Goal: Transaction & Acquisition: Purchase product/service

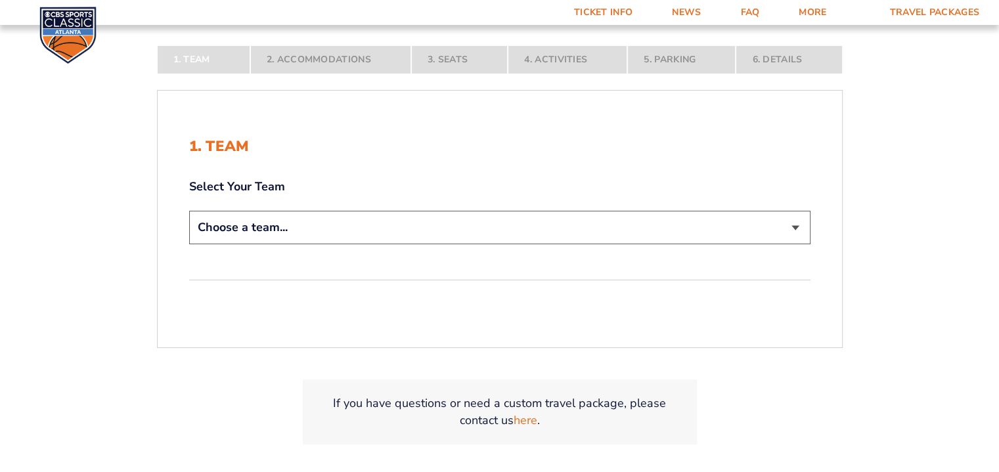
scroll to position [263, 0]
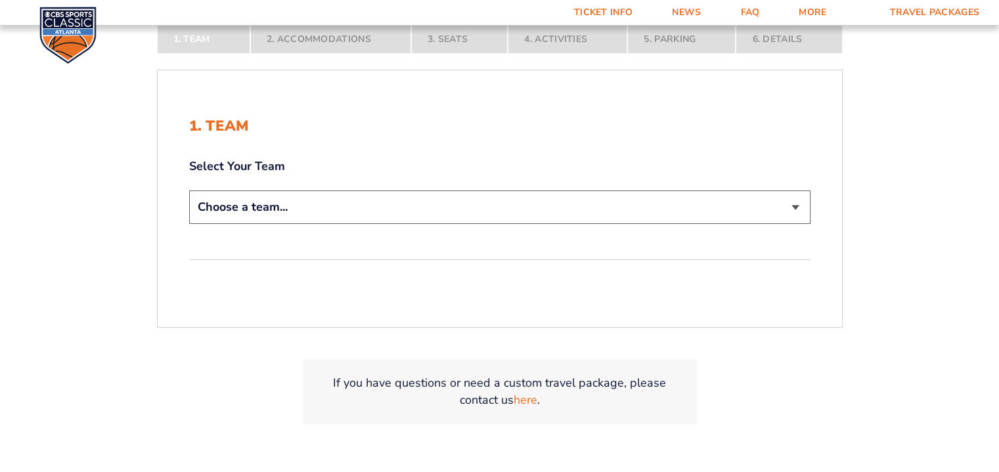
click at [303, 207] on select "Choose a team... [US_STATE] Wildcats [US_STATE] State Buckeyes [US_STATE] Tar H…" at bounding box center [499, 206] width 621 height 33
select select "12956"
click at [189, 190] on select "Choose a team... Kentucky Wildcats Ohio State Buckeyes North Carolina Tar Heels…" at bounding box center [499, 206] width 621 height 33
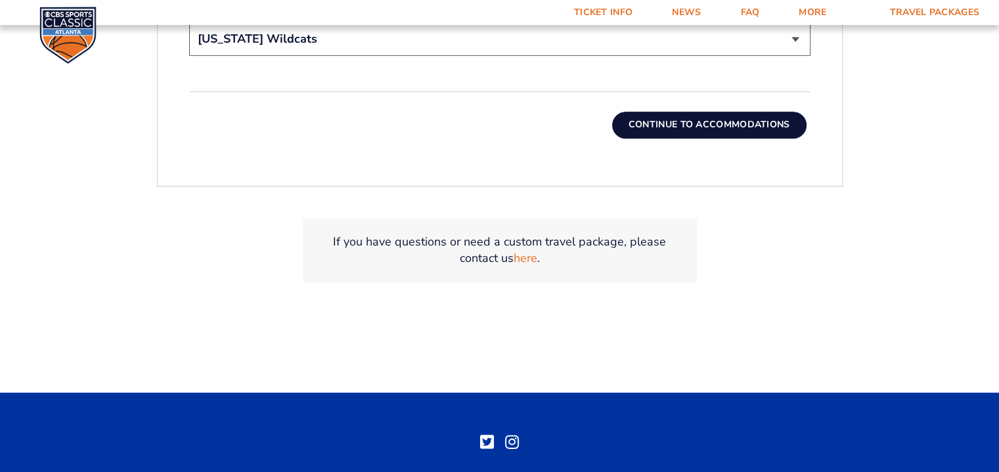
scroll to position [486, 0]
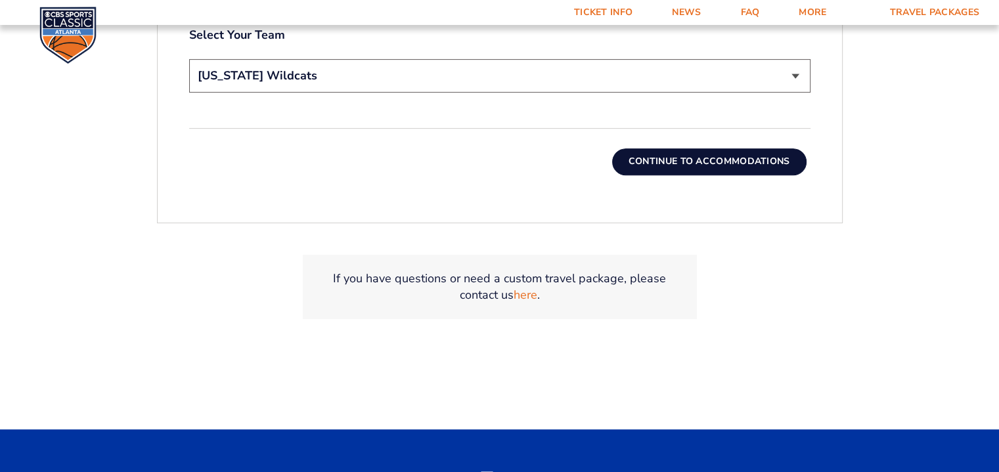
click at [670, 161] on button "Continue To Accommodations" at bounding box center [709, 161] width 194 height 26
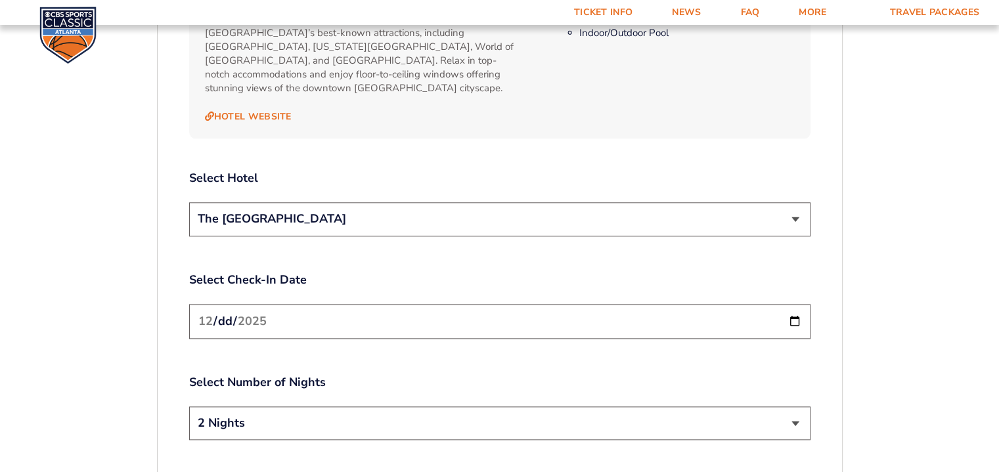
scroll to position [1471, 0]
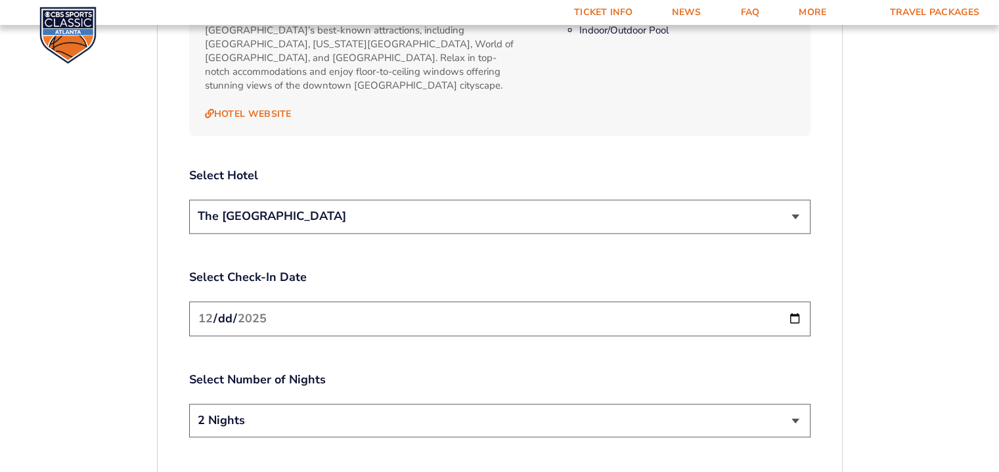
click at [794, 404] on select "2 Nights 3 Nights" at bounding box center [499, 420] width 621 height 33
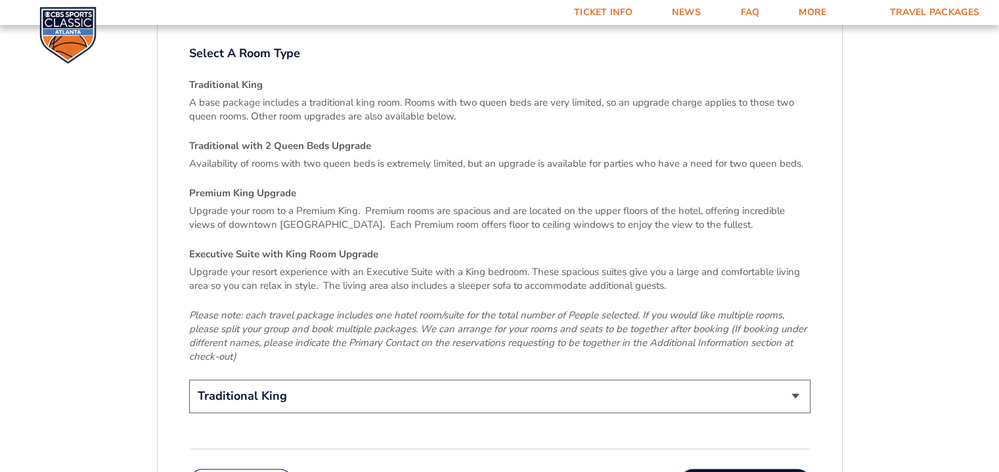
scroll to position [1930, 0]
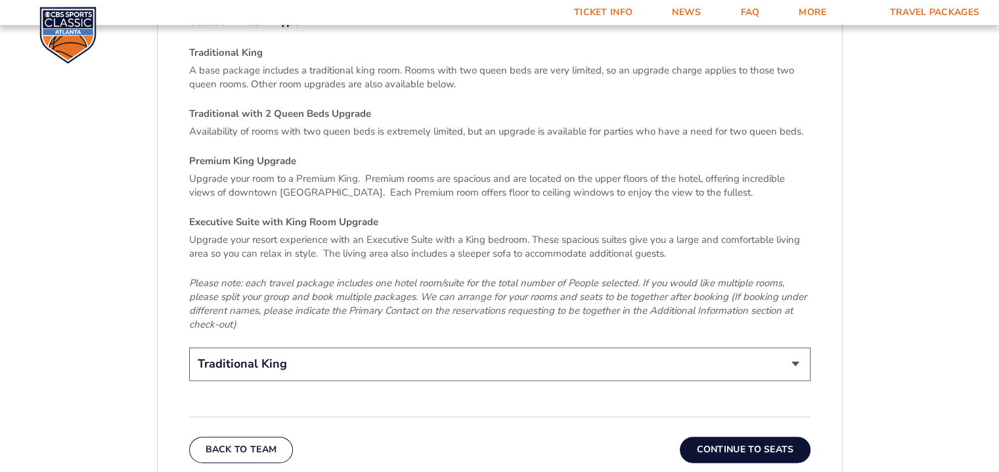
click at [749, 437] on button "Continue To Seats" at bounding box center [745, 450] width 130 height 26
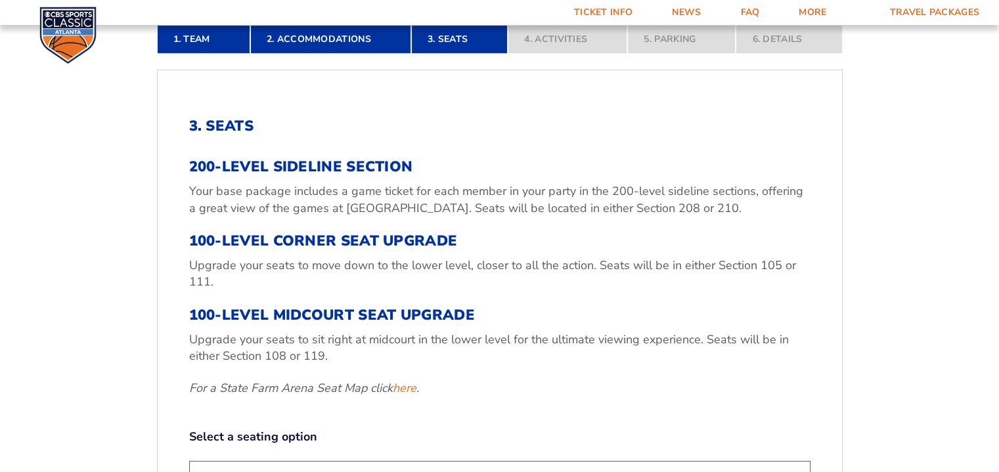
scroll to position [420, 0]
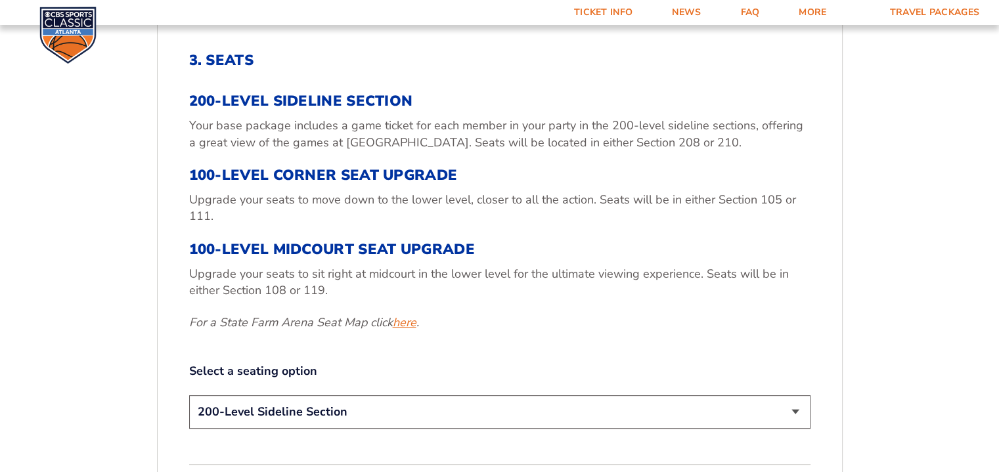
click at [402, 326] on link "here" at bounding box center [405, 323] width 24 height 16
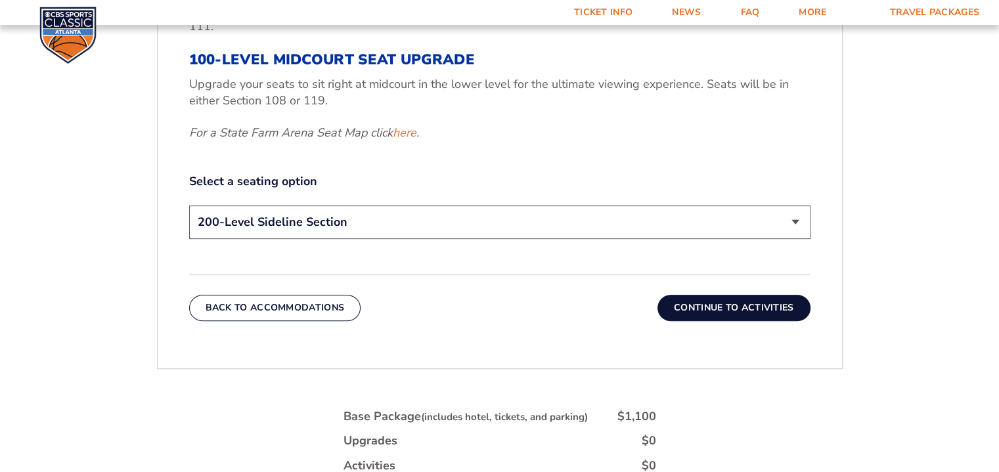
scroll to position [617, 0]
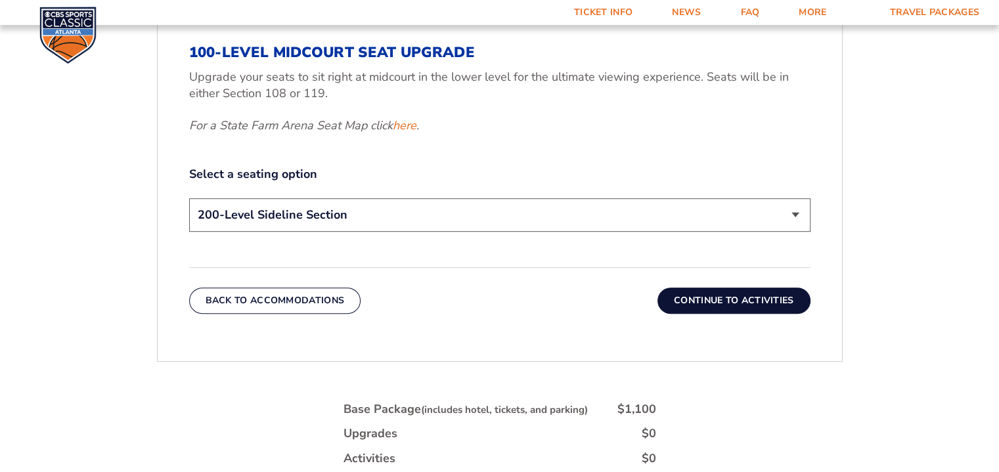
click at [731, 301] on button "Continue To Activities" at bounding box center [733, 301] width 153 height 26
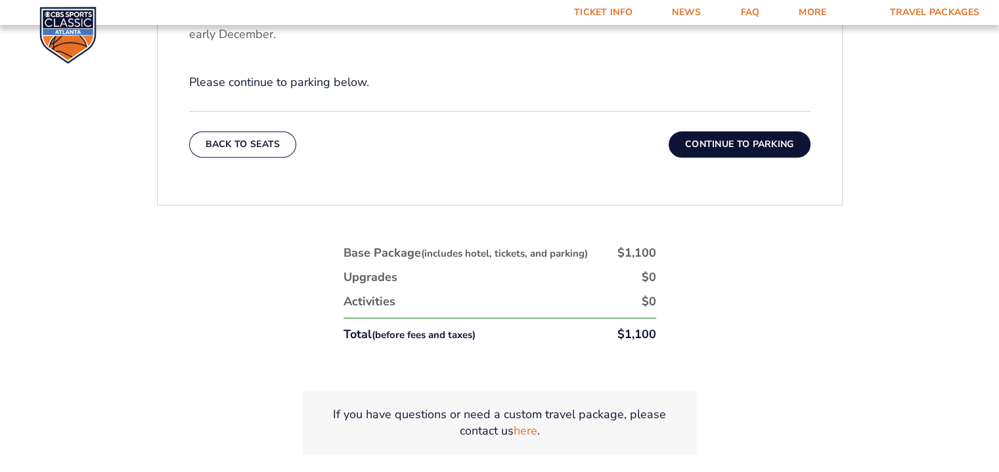
click at [731, 145] on button "Continue To Parking" at bounding box center [739, 144] width 142 height 26
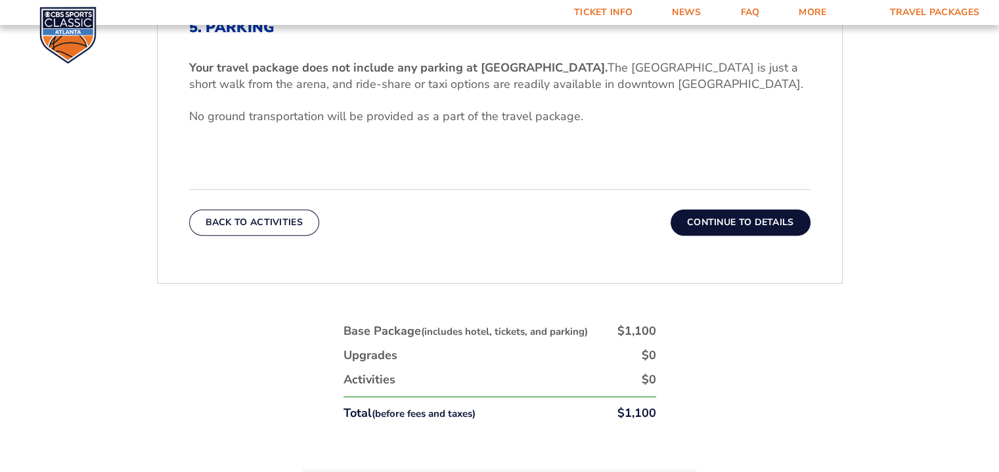
scroll to position [486, 0]
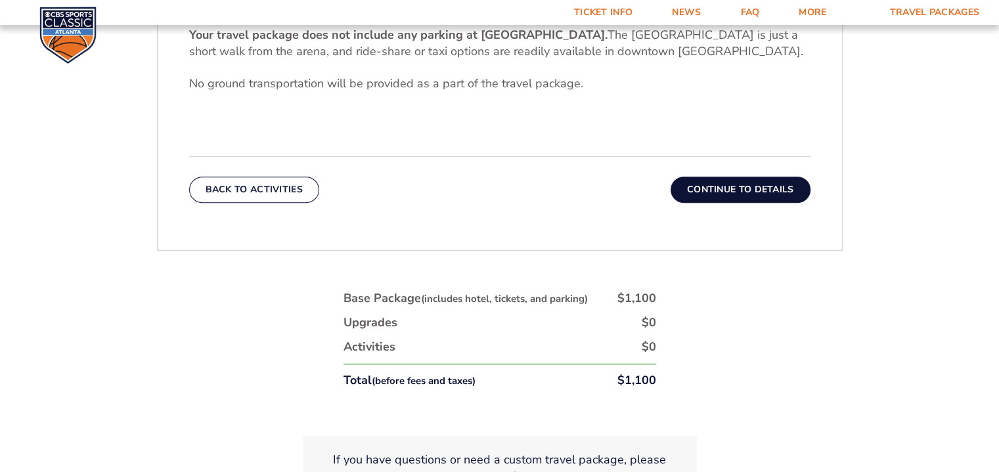
click at [709, 192] on button "Continue To Details" at bounding box center [740, 190] width 140 height 26
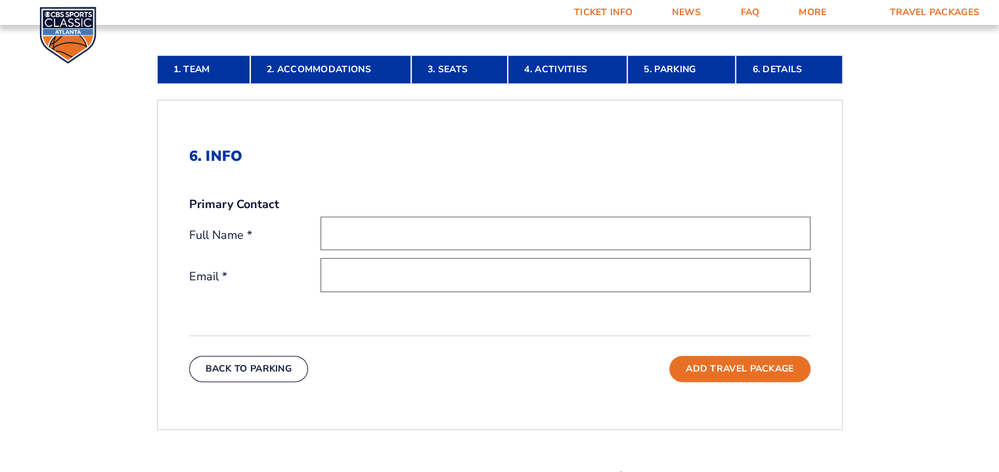
scroll to position [355, 0]
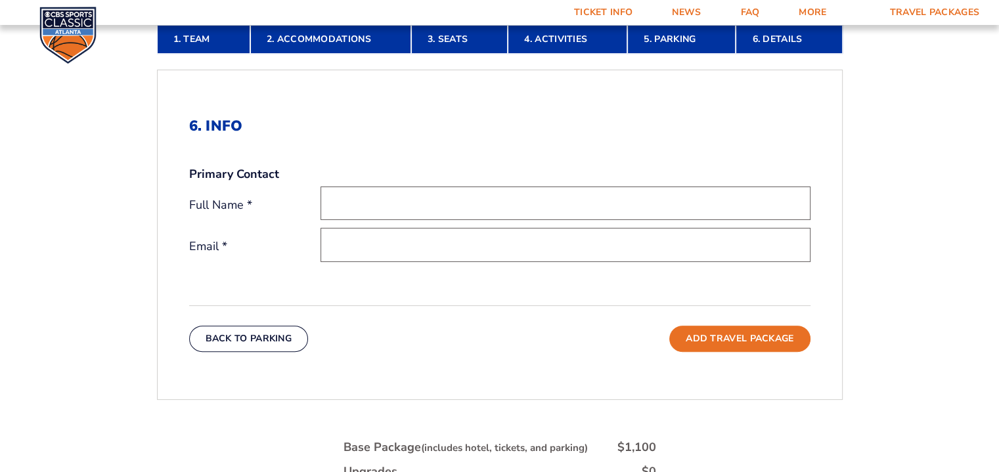
click at [365, 198] on input "text" at bounding box center [565, 202] width 490 height 33
type input "Allan Edward Cattoi"
type input "edcattoi@gmail.com"
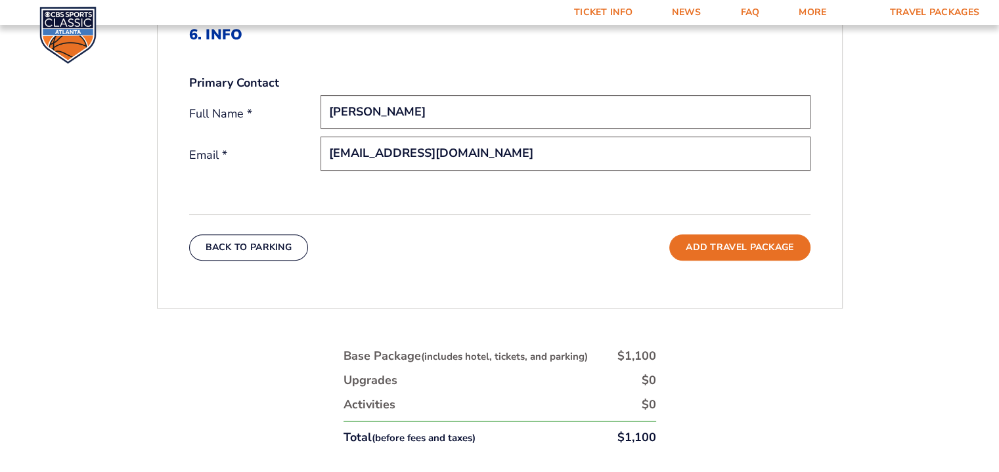
scroll to position [486, 0]
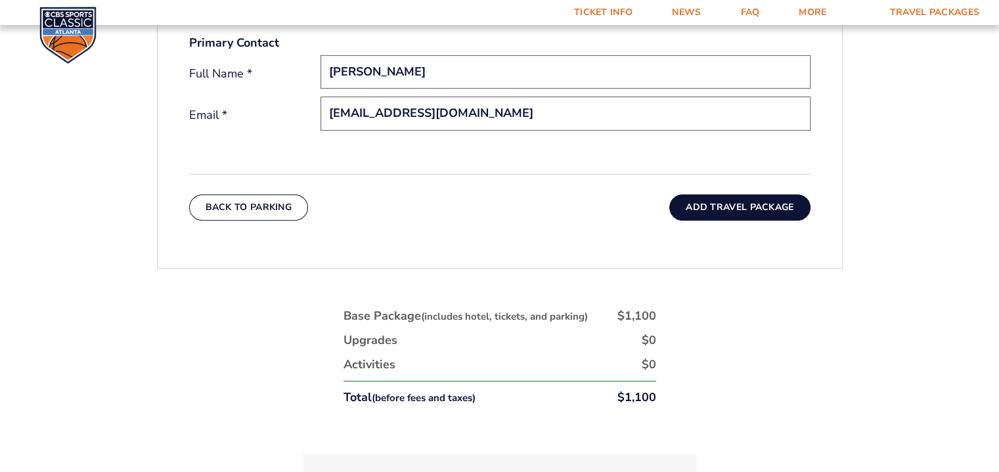
click at [732, 207] on button "Add Travel Package" at bounding box center [739, 207] width 141 height 26
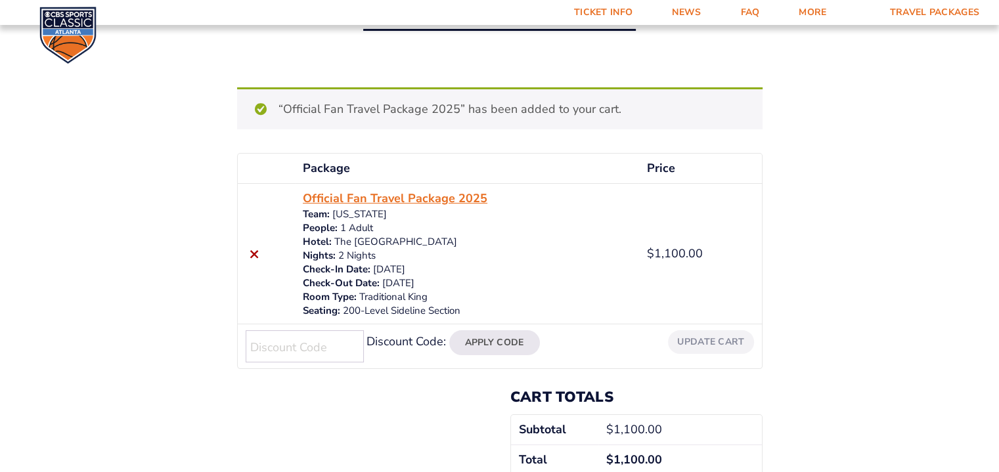
scroll to position [131, 0]
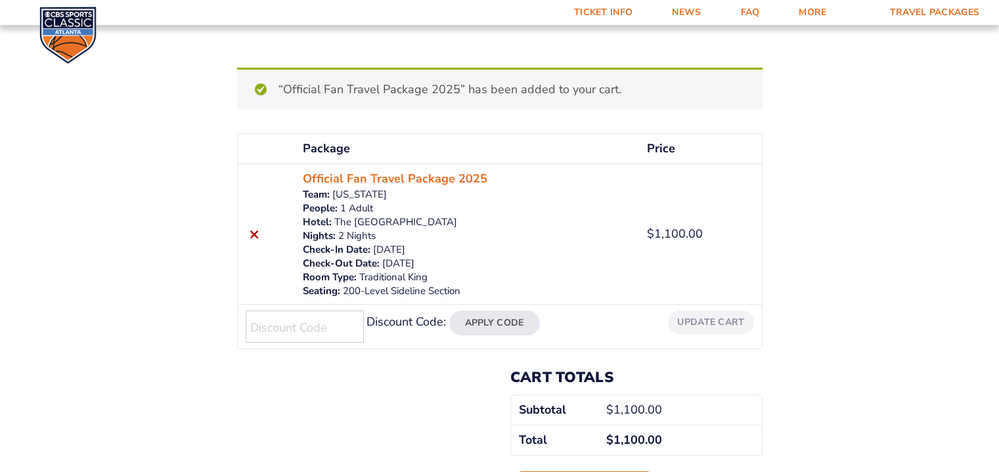
click at [288, 328] on input "Discount Code:" at bounding box center [305, 327] width 118 height 32
type input "PROMO19"
click at [449, 311] on button "Apply Code" at bounding box center [494, 323] width 91 height 25
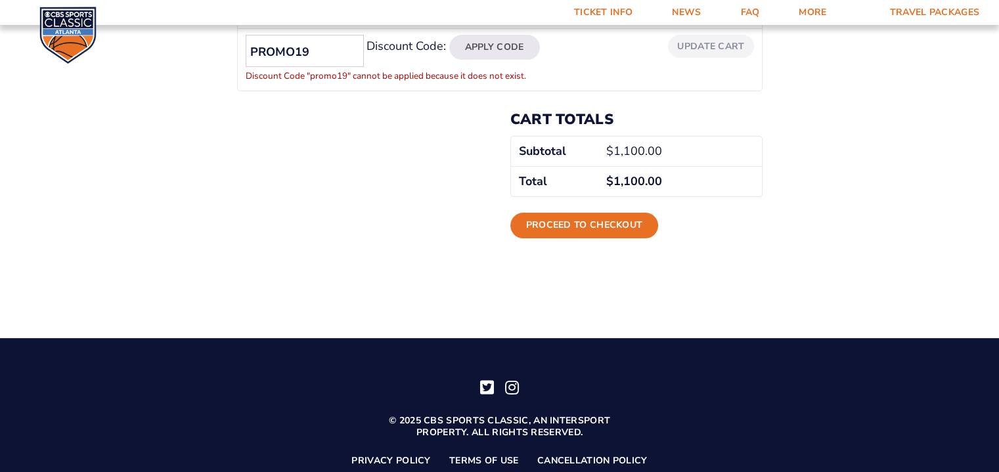
scroll to position [276, 0]
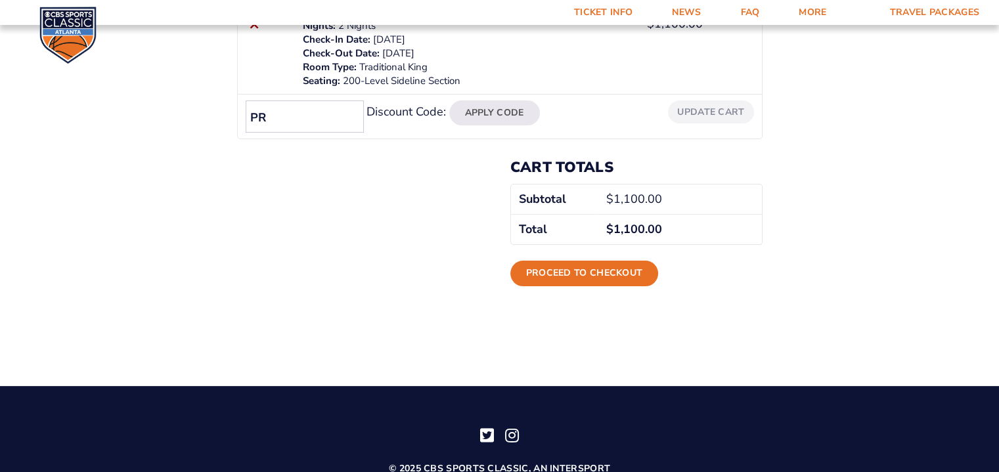
type input "P"
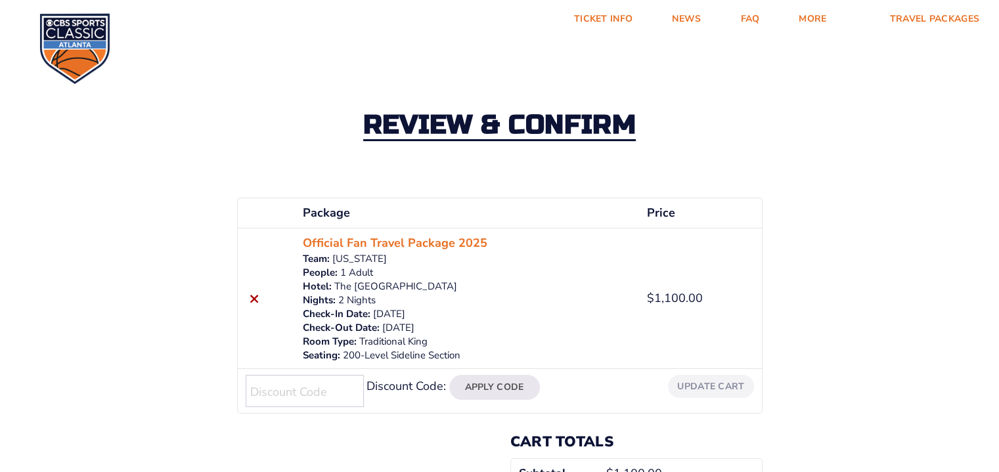
scroll to position [0, 0]
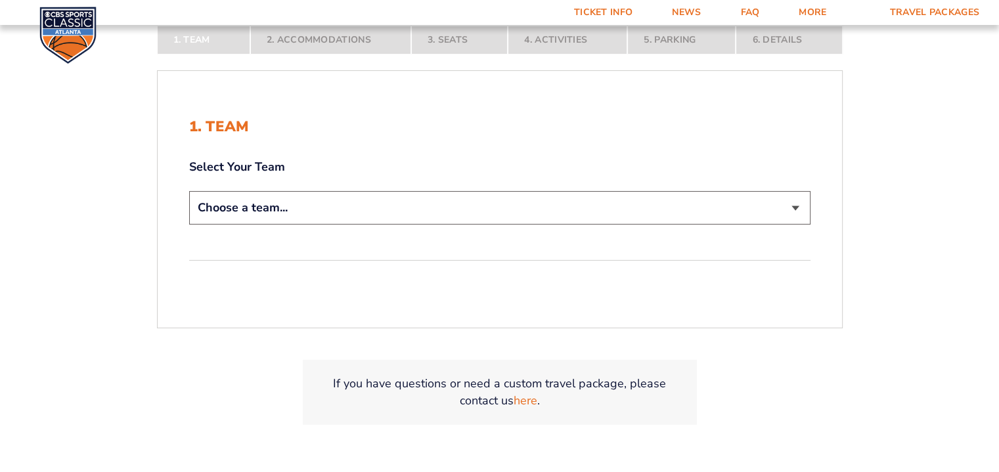
scroll to position [263, 0]
click at [282, 202] on select "Choose a team... [US_STATE] Wildcats [US_STATE] State Buckeyes [US_STATE] Tar H…" at bounding box center [499, 206] width 621 height 33
select select "12956"
click at [189, 190] on select "Choose a team... [US_STATE] Wildcats [US_STATE] State Buckeyes [US_STATE] Tar H…" at bounding box center [499, 206] width 621 height 33
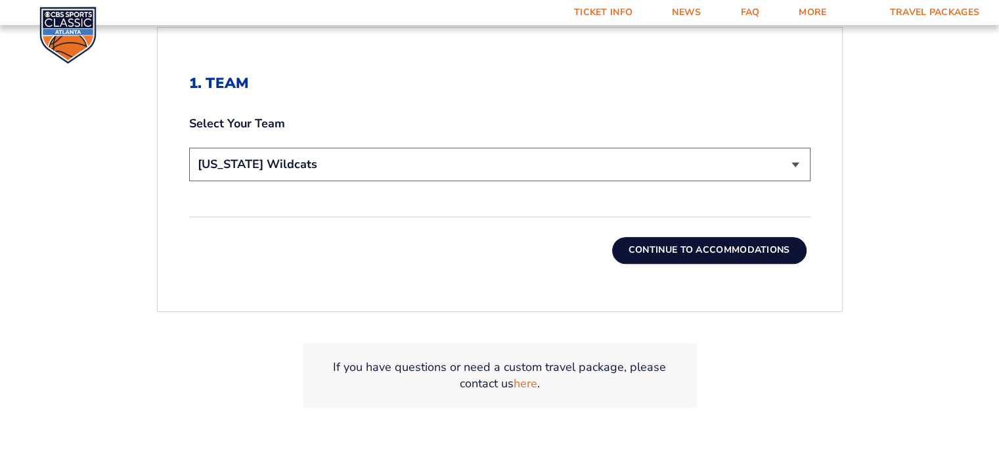
scroll to position [420, 0]
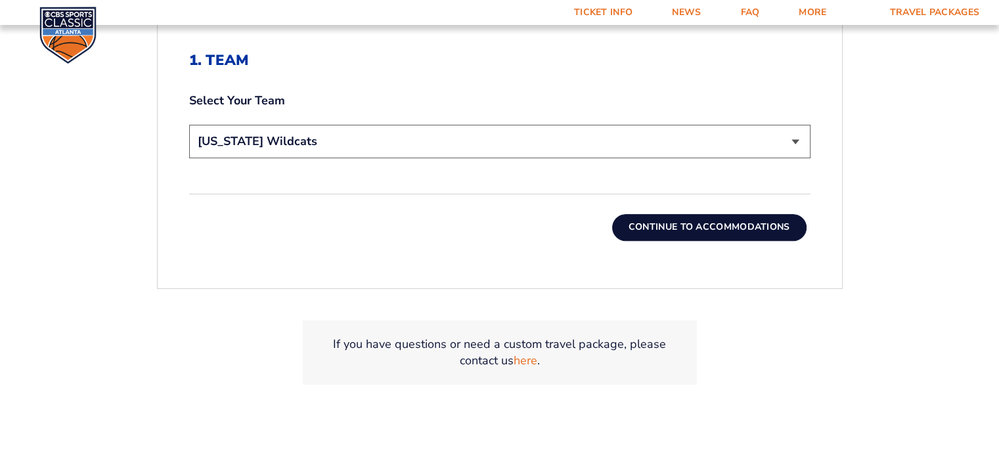
click at [662, 230] on button "Continue To Accommodations" at bounding box center [709, 227] width 194 height 26
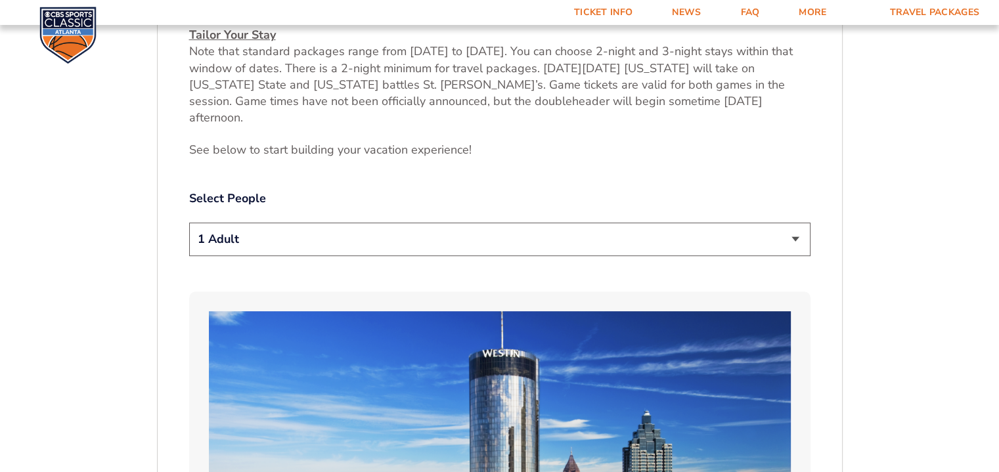
scroll to position [617, 0]
click at [794, 222] on select "1 Adult 2 Adults 3 Adults 4 Adults 2 Adults + 1 Child 2 Adults + 2 Children 2 A…" at bounding box center [499, 238] width 621 height 33
select select "2 Adults"
click at [189, 222] on select "1 Adult 2 Adults 3 Adults 4 Adults 2 Adults + 1 Child 2 Adults + 2 Children 2 A…" at bounding box center [499, 238] width 621 height 33
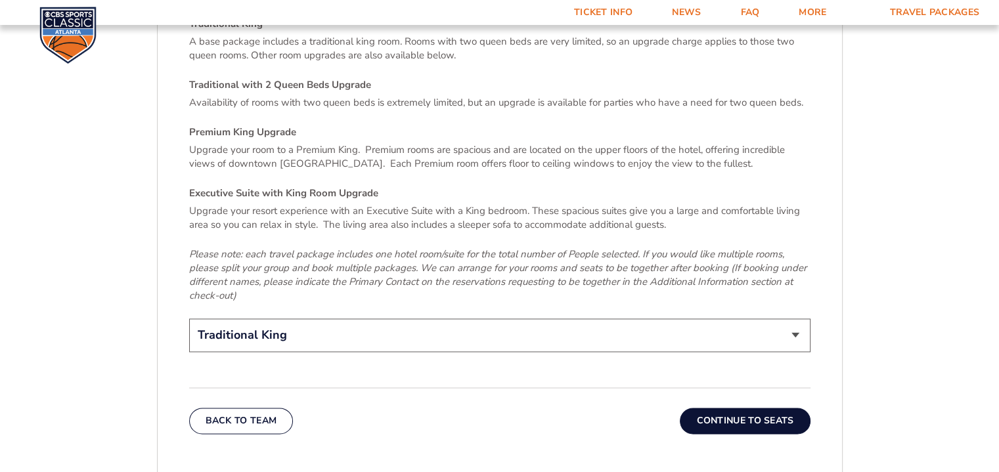
scroll to position [1996, 0]
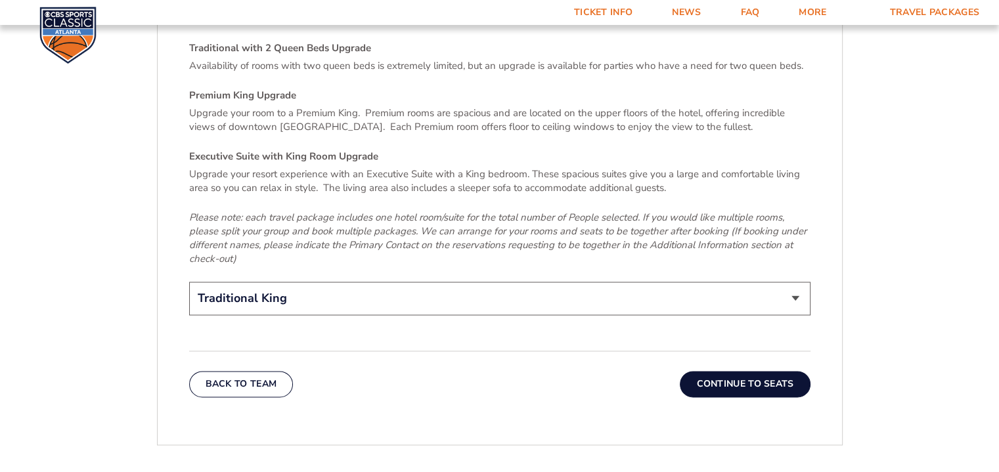
click at [322, 282] on select "Traditional King Traditional with 2 Queen Beds Upgrade (+$45 per night) Premium…" at bounding box center [499, 298] width 621 height 33
select select "Traditional with 2 Queen Beds Upgrade"
click at [189, 282] on select "Traditional King Traditional with 2 Queen Beds Upgrade (+$45 per night) Premium…" at bounding box center [499, 298] width 621 height 33
click at [735, 371] on button "Continue To Seats" at bounding box center [745, 384] width 130 height 26
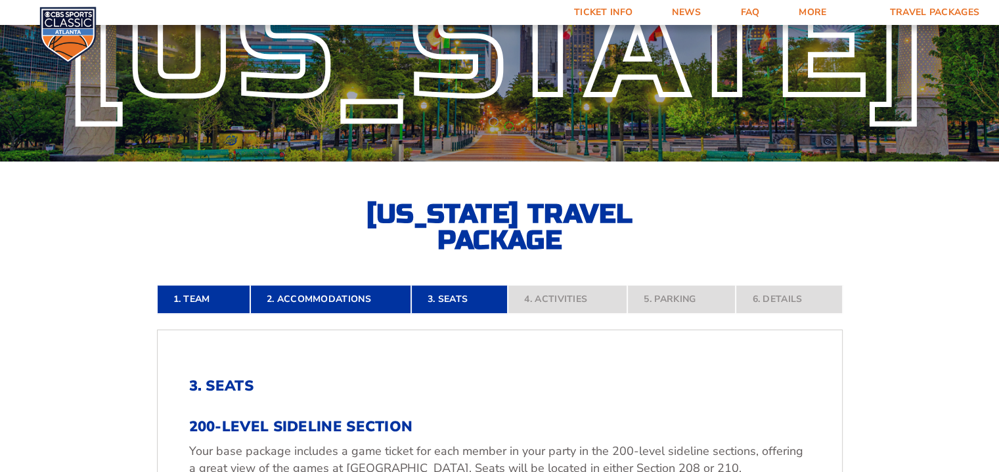
scroll to position [92, 0]
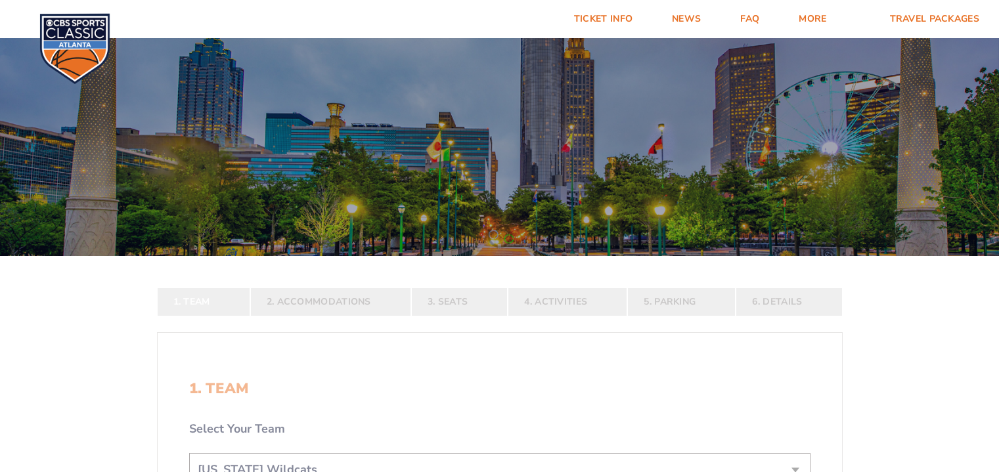
select select "12956"
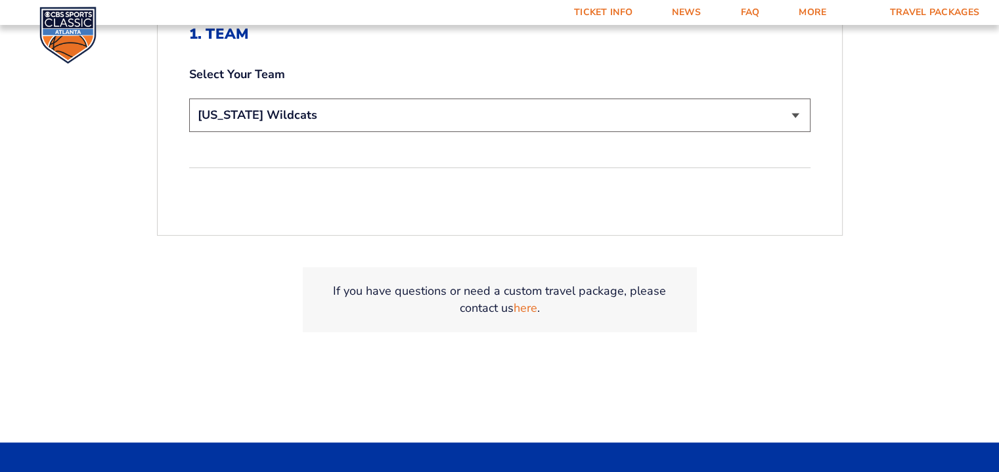
scroll to position [237, 0]
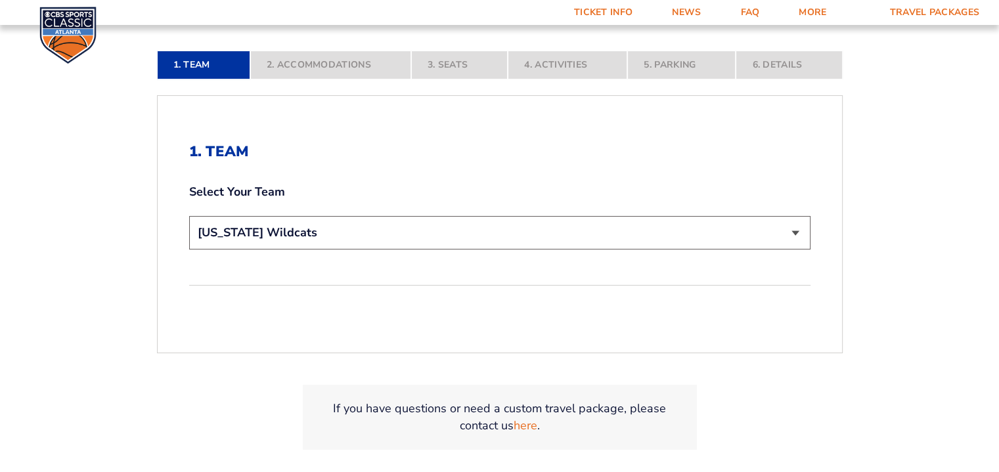
click at [431, 229] on select "Choose a team... [US_STATE] Wildcats [US_STATE] State Buckeyes [US_STATE] Tar H…" at bounding box center [499, 232] width 621 height 33
click at [189, 216] on select "Choose a team... [US_STATE] Wildcats [US_STATE] State Buckeyes [US_STATE] Tar H…" at bounding box center [499, 232] width 621 height 33
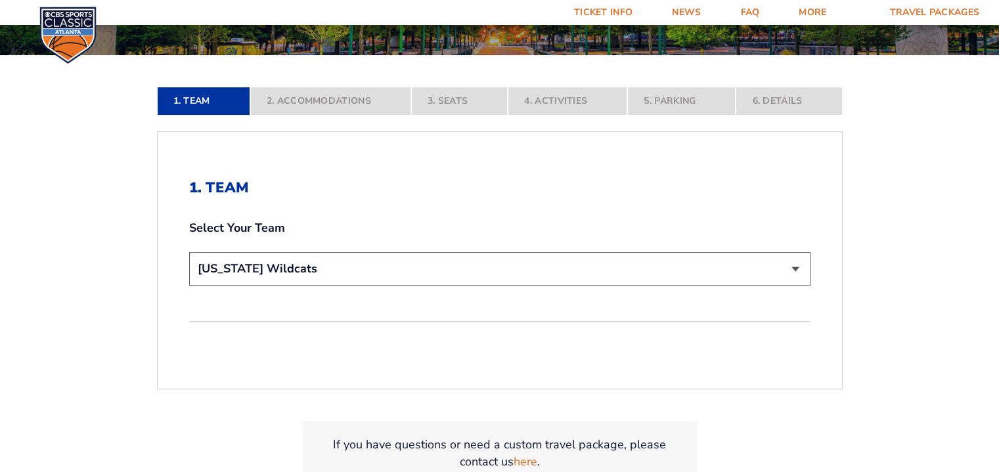
scroll to position [171, 0]
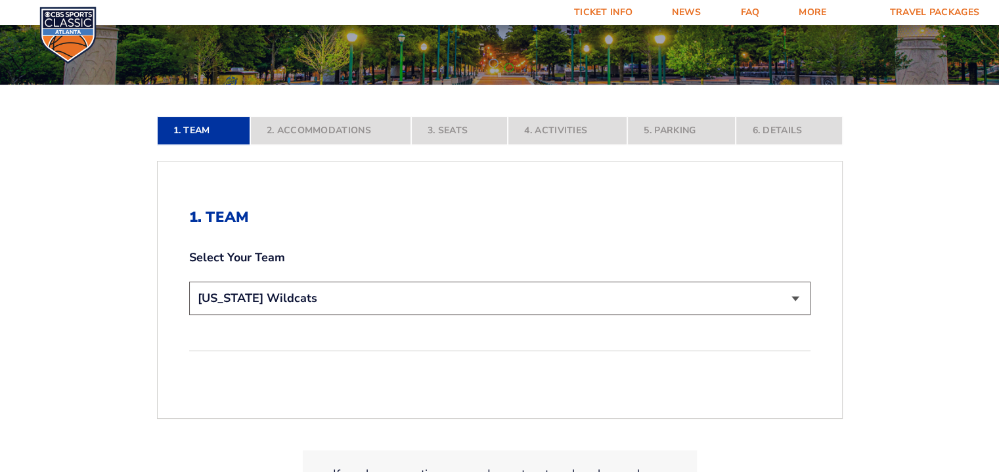
click at [325, 128] on nav "1. Team 2. Accommodations 3. Seats 4. Activities 5. Parking 6. Details" at bounding box center [499, 130] width 685 height 29
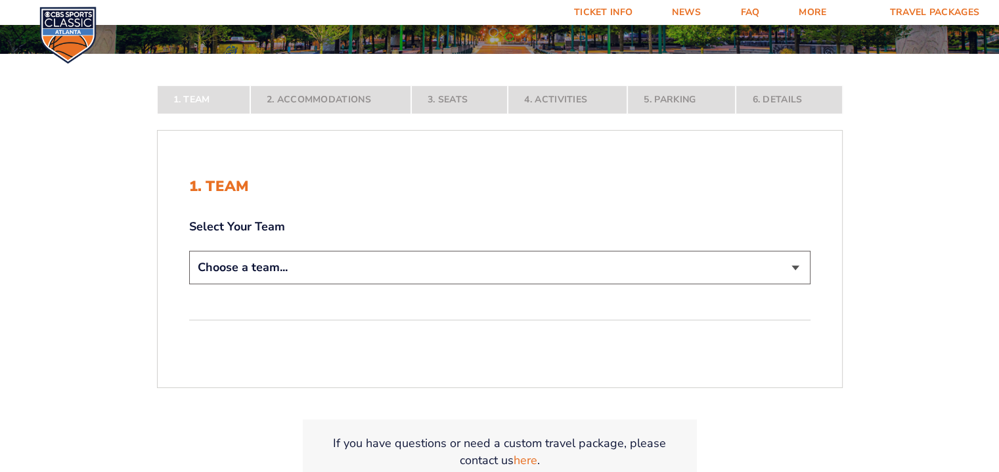
scroll to position [263, 0]
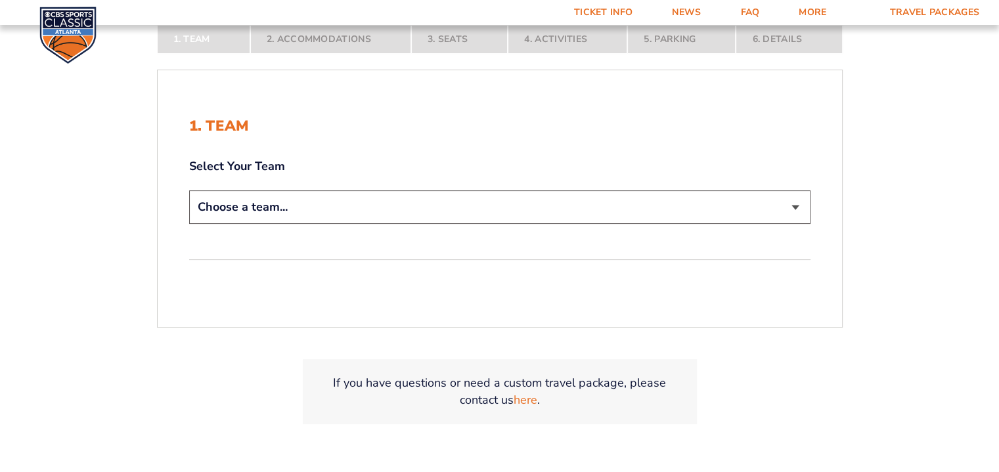
click at [447, 209] on select "Choose a team... [US_STATE] Wildcats [US_STATE] State Buckeyes [US_STATE] Tar H…" at bounding box center [499, 206] width 621 height 33
select select "12956"
click at [189, 190] on select "Choose a team... [US_STATE] Wildcats [US_STATE] State Buckeyes [US_STATE] Tar H…" at bounding box center [499, 206] width 621 height 33
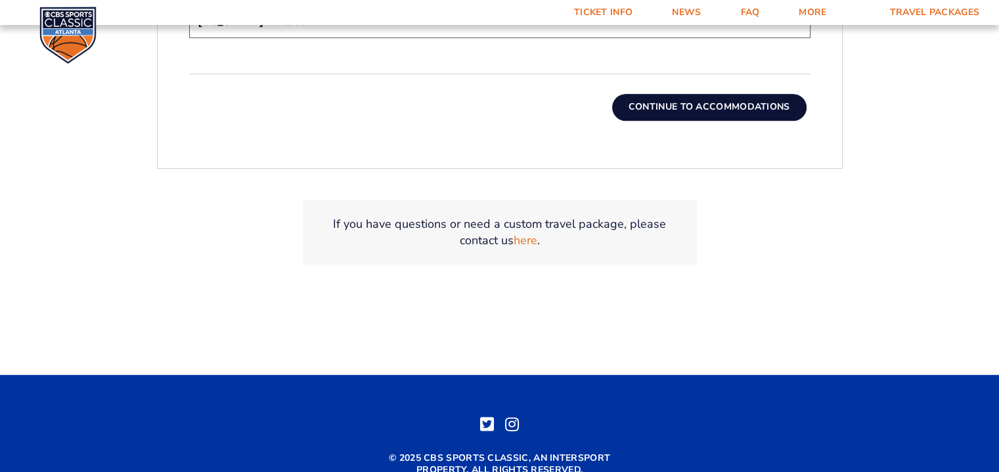
scroll to position [552, 0]
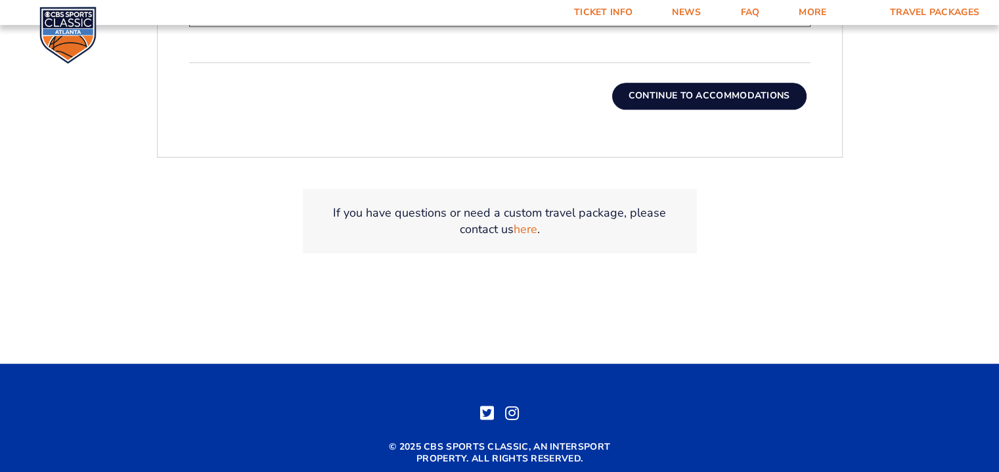
click at [699, 94] on button "Continue To Accommodations" at bounding box center [709, 96] width 194 height 26
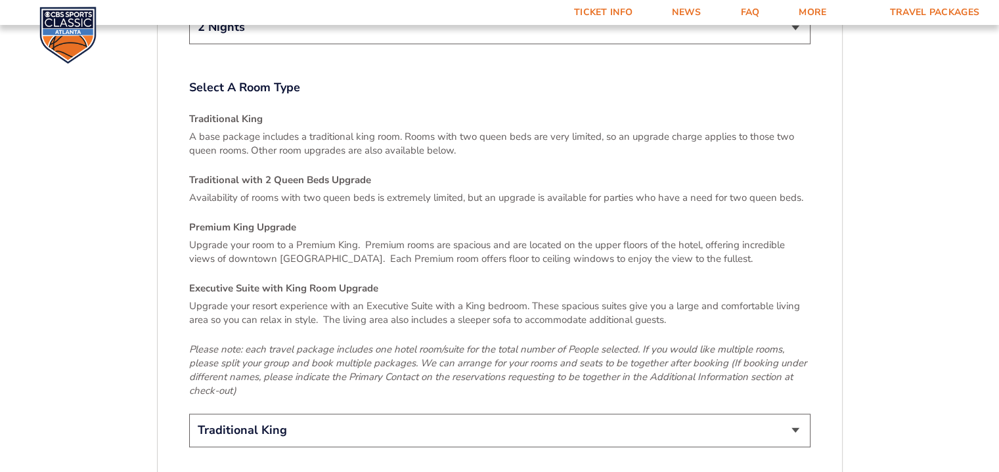
scroll to position [1930, 0]
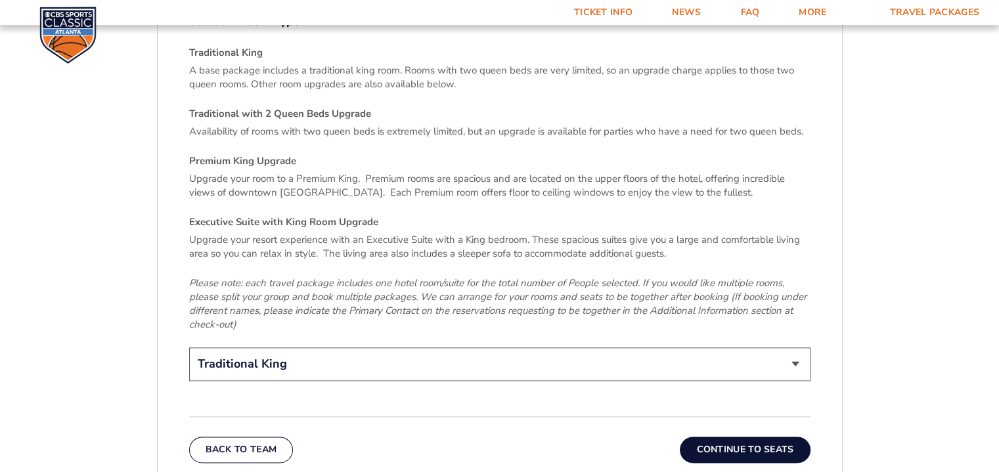
click at [724, 437] on button "Continue To Seats" at bounding box center [745, 450] width 130 height 26
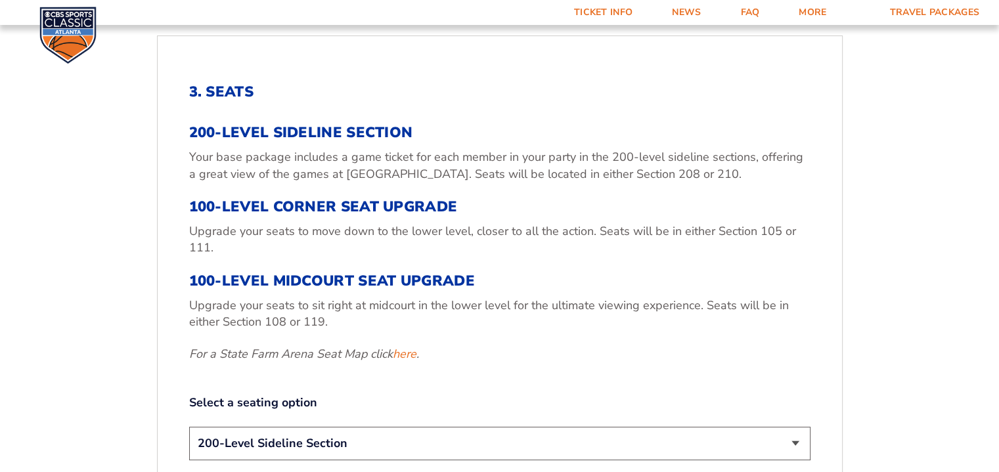
scroll to position [420, 0]
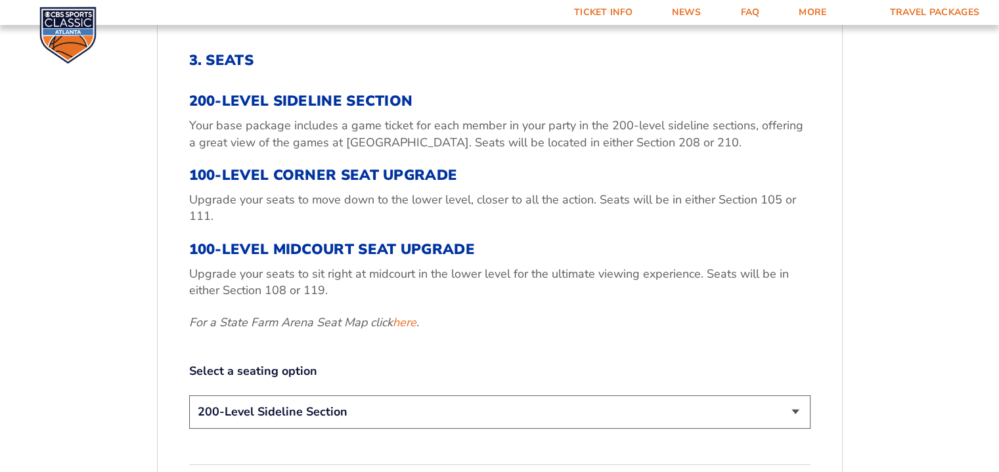
click at [746, 413] on select "200-Level Sideline Section 100-Level Corner Seat Upgrade (+$120 per person) 100…" at bounding box center [499, 411] width 621 height 33
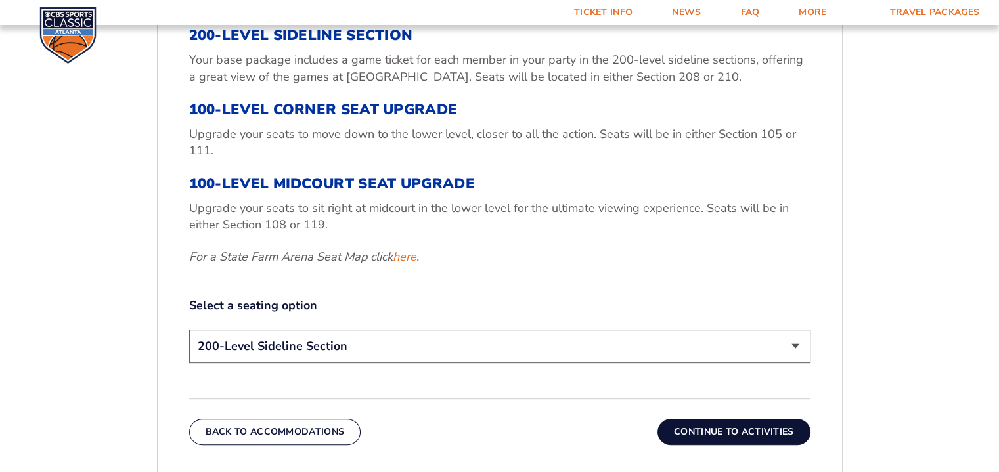
click at [567, 345] on select "200-Level Sideline Section 100-Level Corner Seat Upgrade (+$120 per person) 100…" at bounding box center [499, 346] width 621 height 33
select select "100-Level Corner Seat Upgrade"
click at [189, 330] on select "200-Level Sideline Section 100-Level Corner Seat Upgrade (+$120 per person) 100…" at bounding box center [499, 346] width 621 height 33
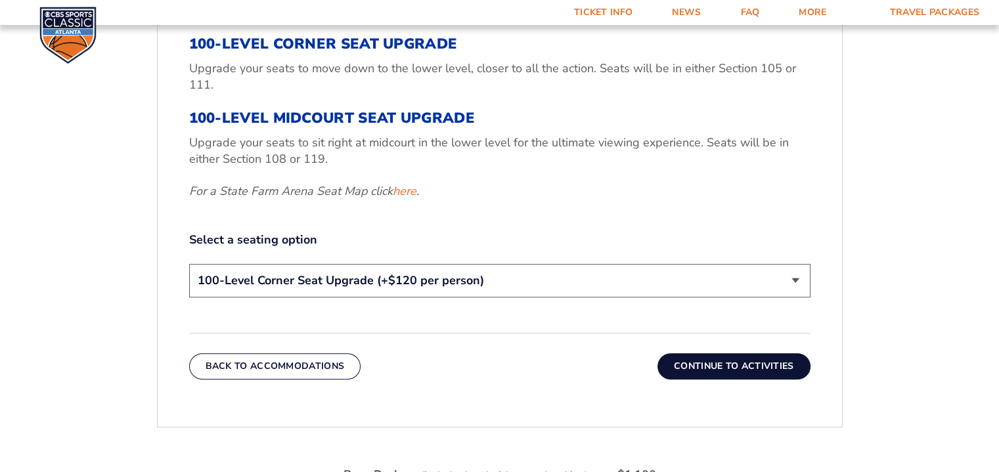
click at [708, 369] on button "Continue To Activities" at bounding box center [733, 366] width 153 height 26
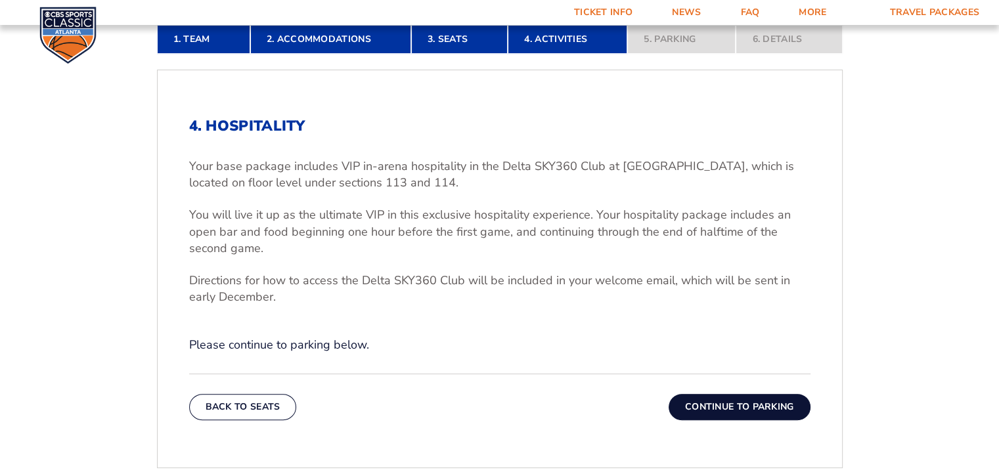
scroll to position [420, 0]
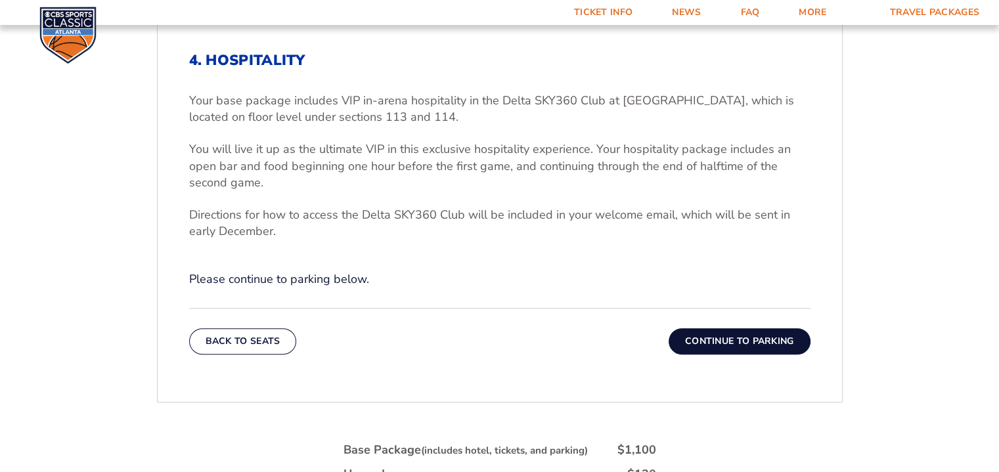
click at [723, 343] on button "Continue To Parking" at bounding box center [739, 341] width 142 height 26
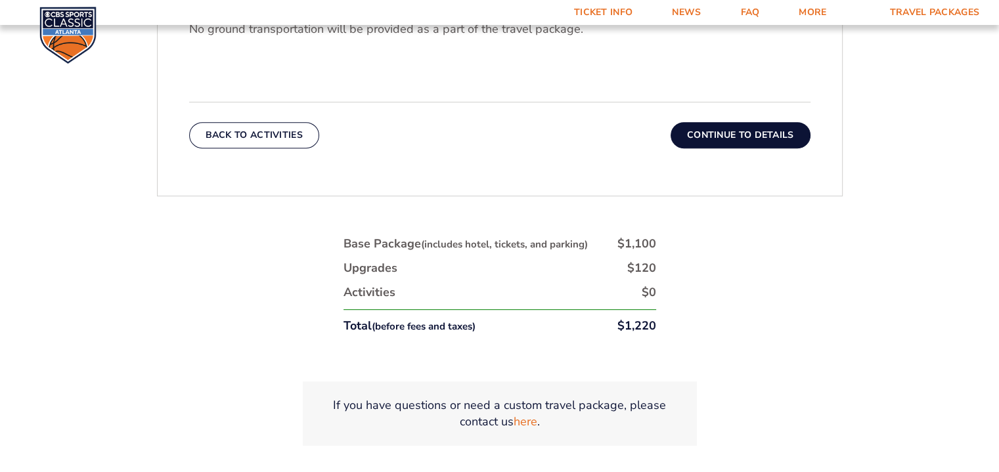
scroll to position [552, 0]
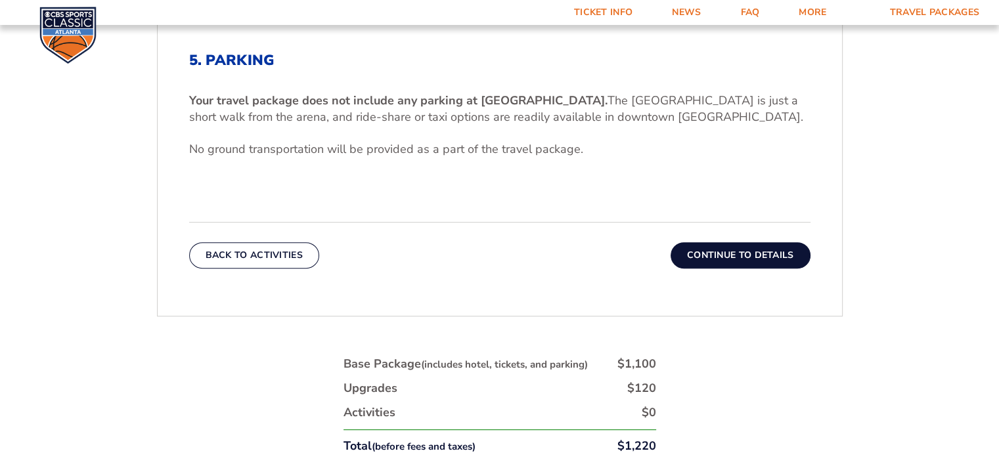
click at [722, 254] on button "Continue To Details" at bounding box center [740, 255] width 140 height 26
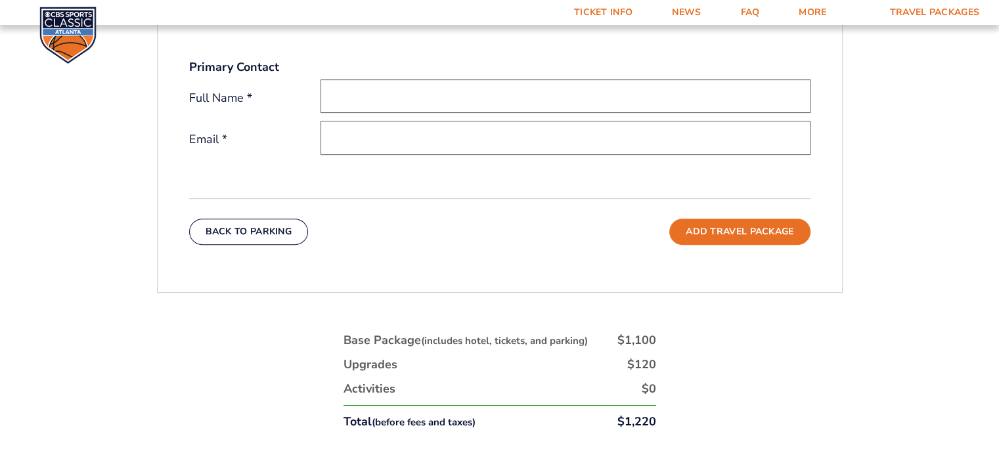
scroll to position [486, 0]
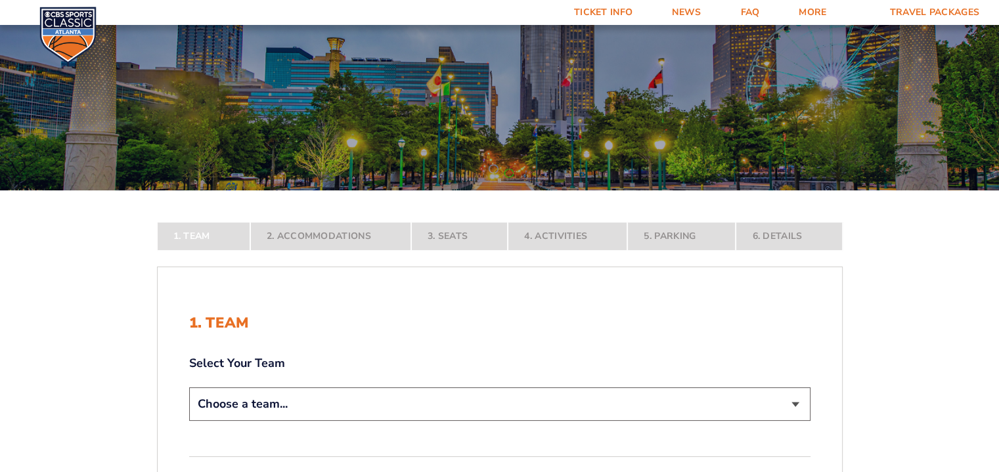
scroll to position [131, 0]
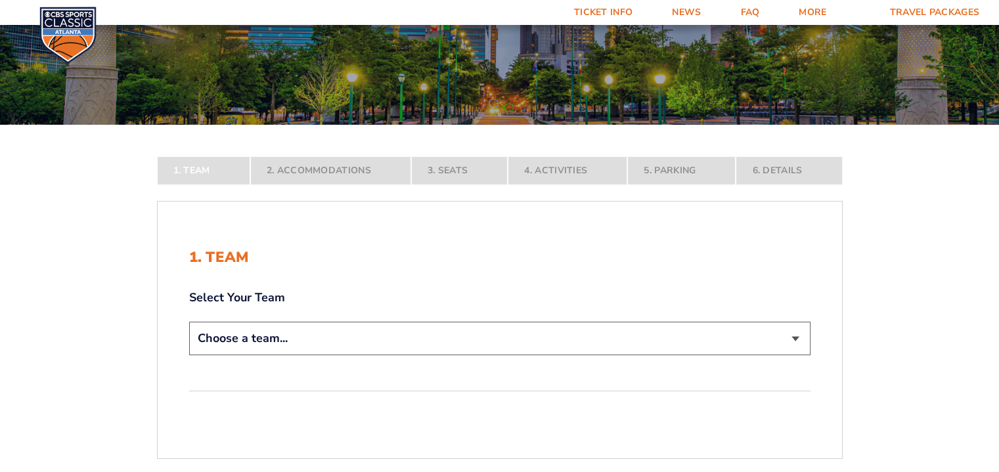
click at [703, 341] on select "Choose a team... [US_STATE] Wildcats [US_STATE] State Buckeyes [US_STATE] Tar H…" at bounding box center [499, 338] width 621 height 33
select select "12956"
click at [189, 355] on select "Choose a team... [US_STATE] Wildcats [US_STATE] State Buckeyes [US_STATE] Tar H…" at bounding box center [499, 338] width 621 height 33
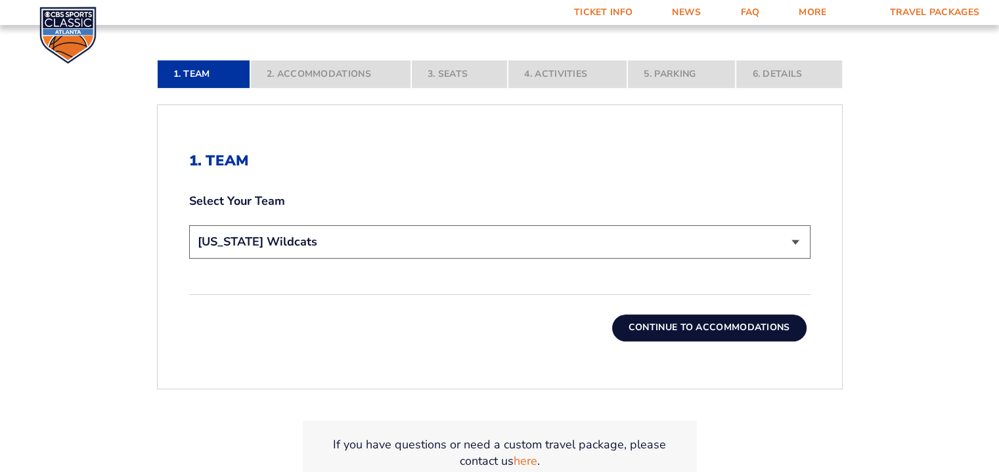
scroll to position [394, 0]
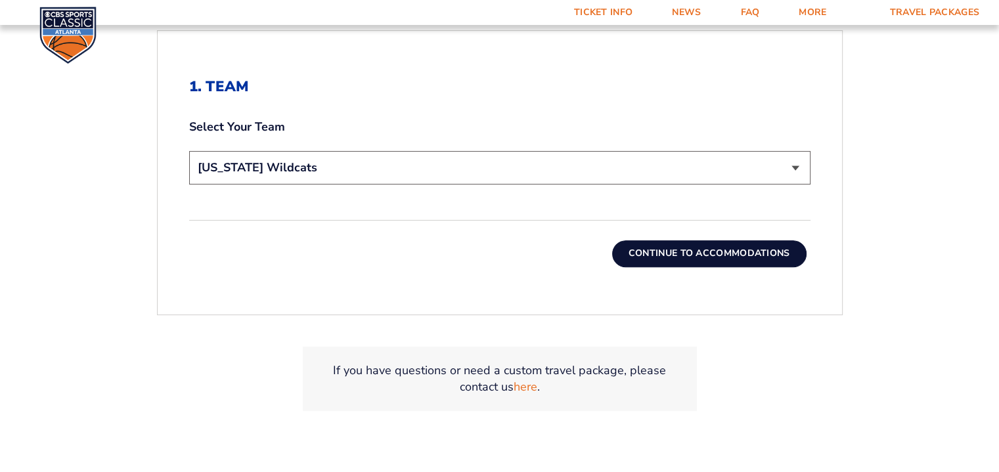
click at [727, 255] on button "Continue To Accommodations" at bounding box center [709, 253] width 194 height 26
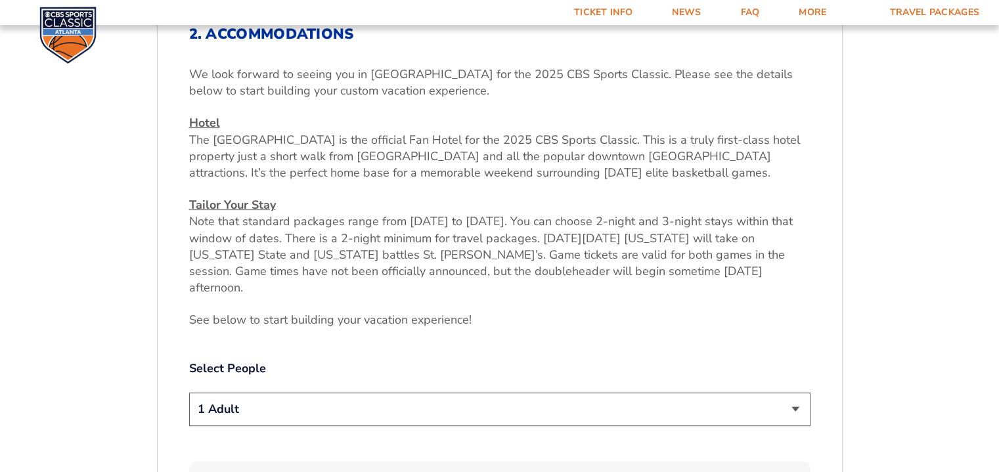
scroll to position [486, 0]
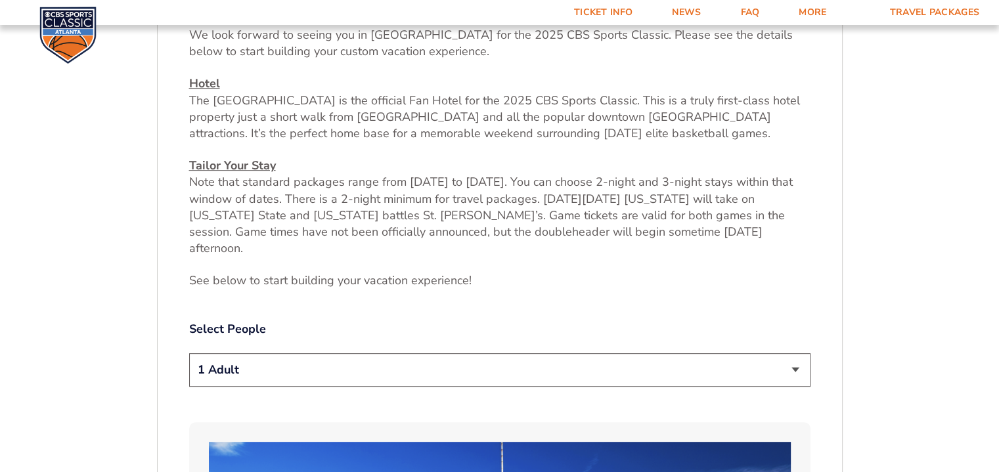
click at [793, 357] on select "1 Adult 2 Adults 3 Adults 4 Adults 2 Adults + 1 Child 2 Adults + 2 Children 2 A…" at bounding box center [499, 369] width 621 height 33
select select "3 Adults"
click at [189, 353] on select "1 Adult 2 Adults 3 Adults 4 Adults 2 Adults + 1 Child 2 Adults + 2 Children 2 A…" at bounding box center [499, 369] width 621 height 33
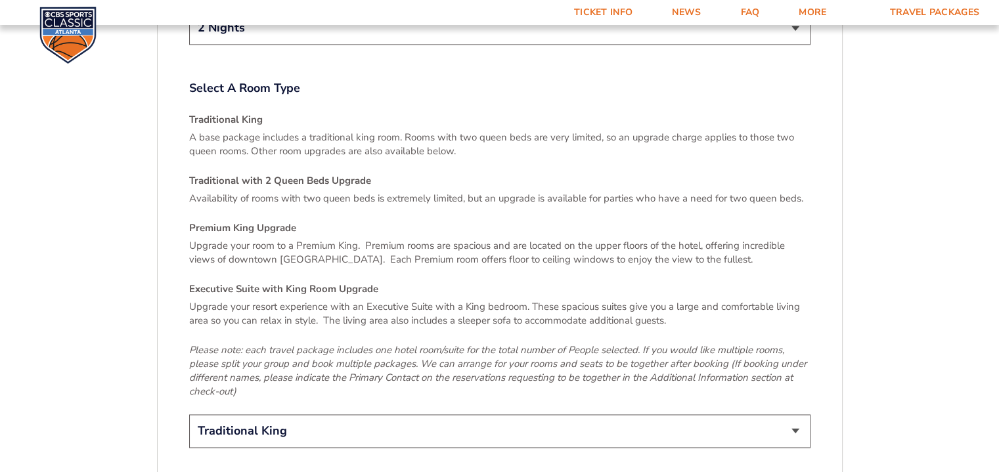
scroll to position [1865, 0]
click at [782, 413] on select "Traditional King Traditional with 2 Queen Beds Upgrade (+$45 per night) Premium…" at bounding box center [499, 429] width 621 height 33
select select "Traditional with 2 Queen Beds Upgrade"
click at [189, 413] on select "Traditional King Traditional with 2 Queen Beds Upgrade (+$45 per night) Premium…" at bounding box center [499, 429] width 621 height 33
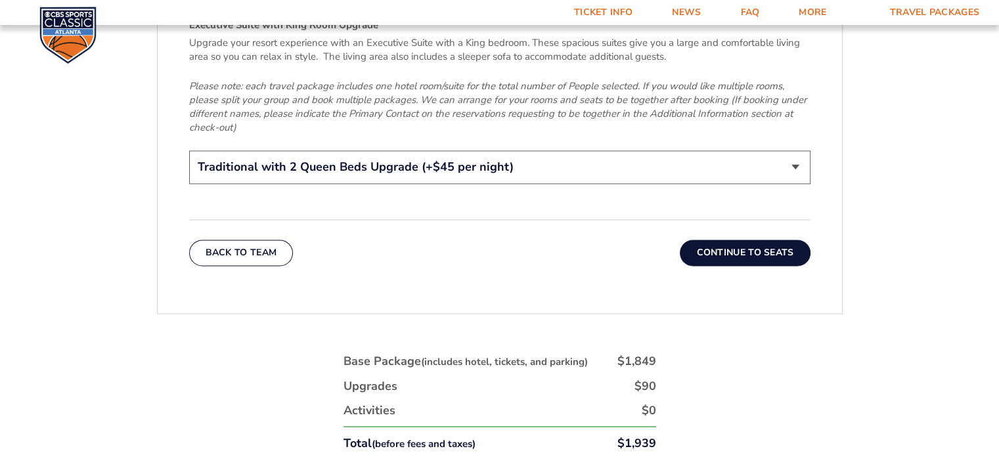
scroll to position [2193, 0]
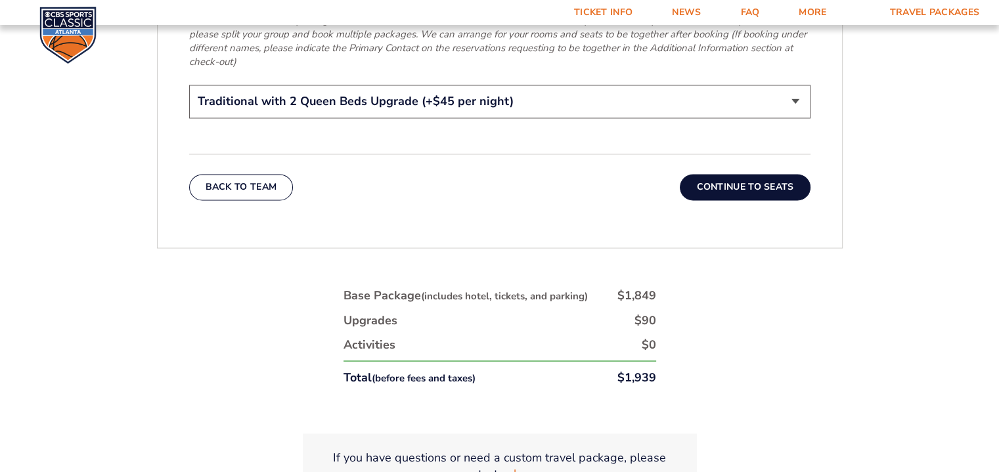
click at [523, 466] on link "here" at bounding box center [525, 474] width 24 height 16
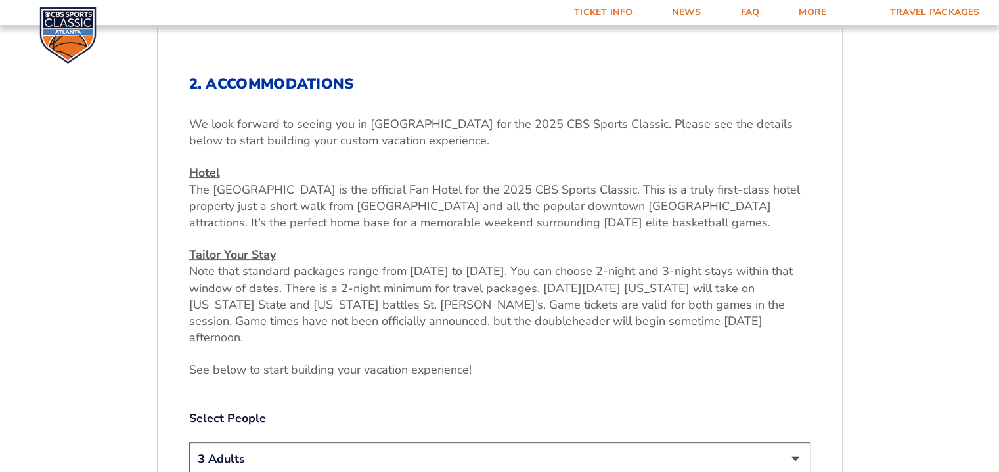
scroll to position [289, 0]
